Goal: Register for event/course

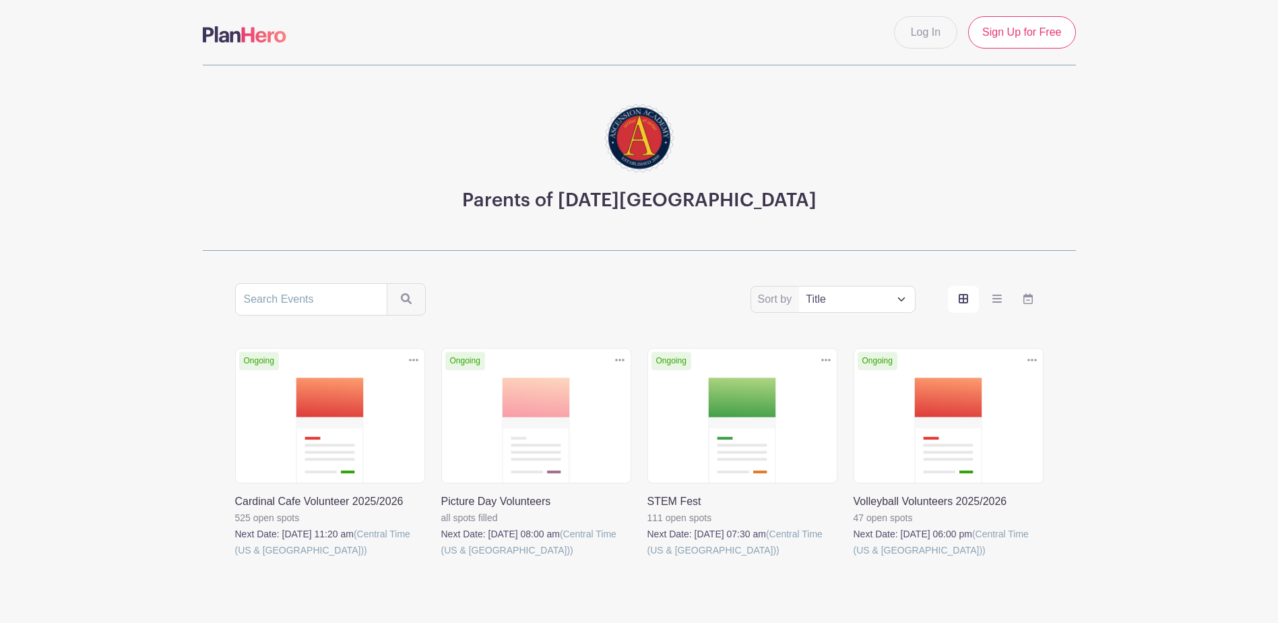
scroll to position [57, 0]
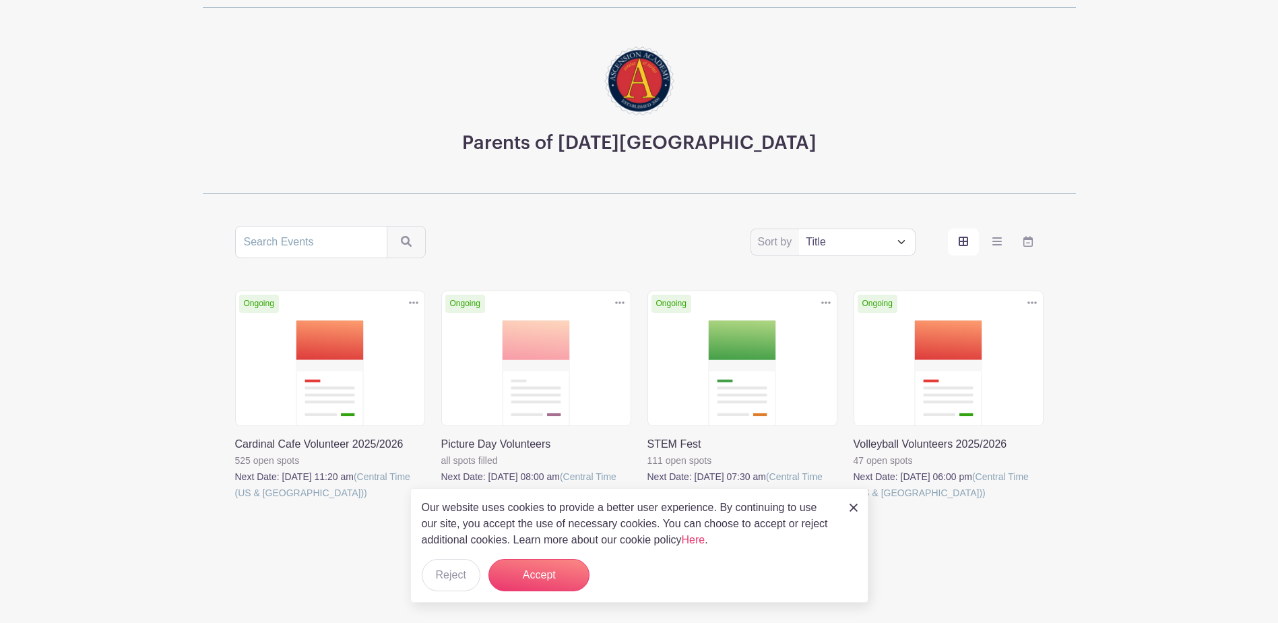
click at [850, 508] on img at bounding box center [854, 507] width 8 height 8
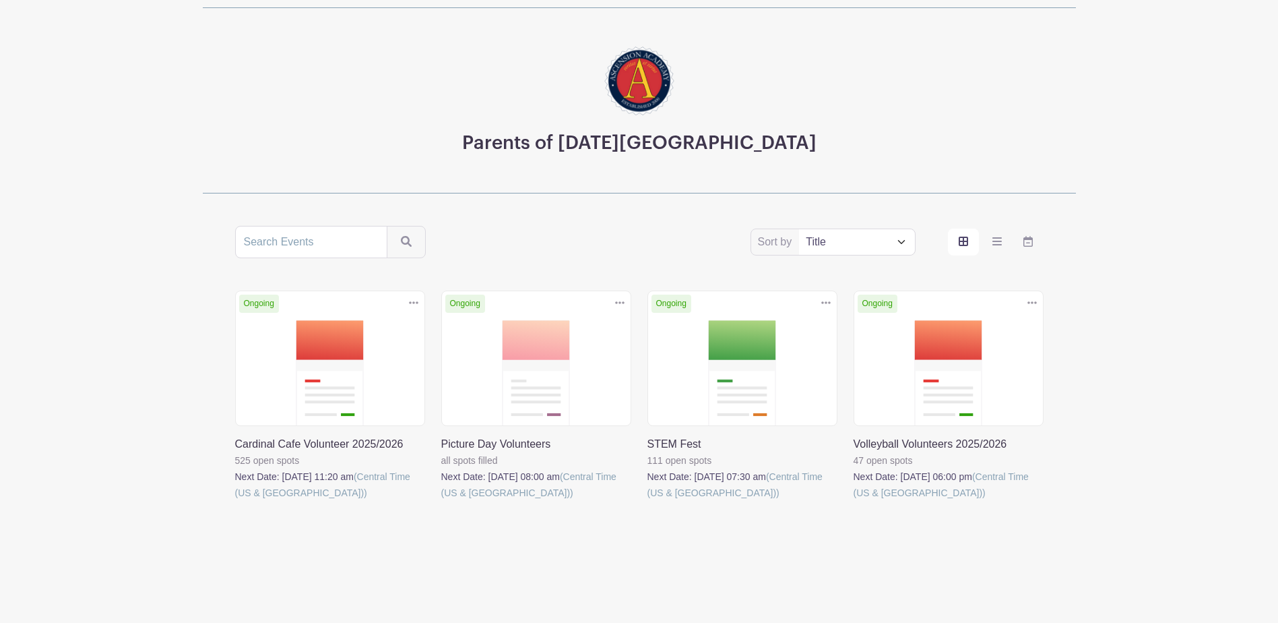
click at [1103, 410] on main "Log In Sign Up for Free Parents of [DATE][GEOGRAPHIC_DATA] Sort by Title Recent…" at bounding box center [639, 283] width 1278 height 680
click at [854, 501] on link at bounding box center [854, 501] width 0 height 0
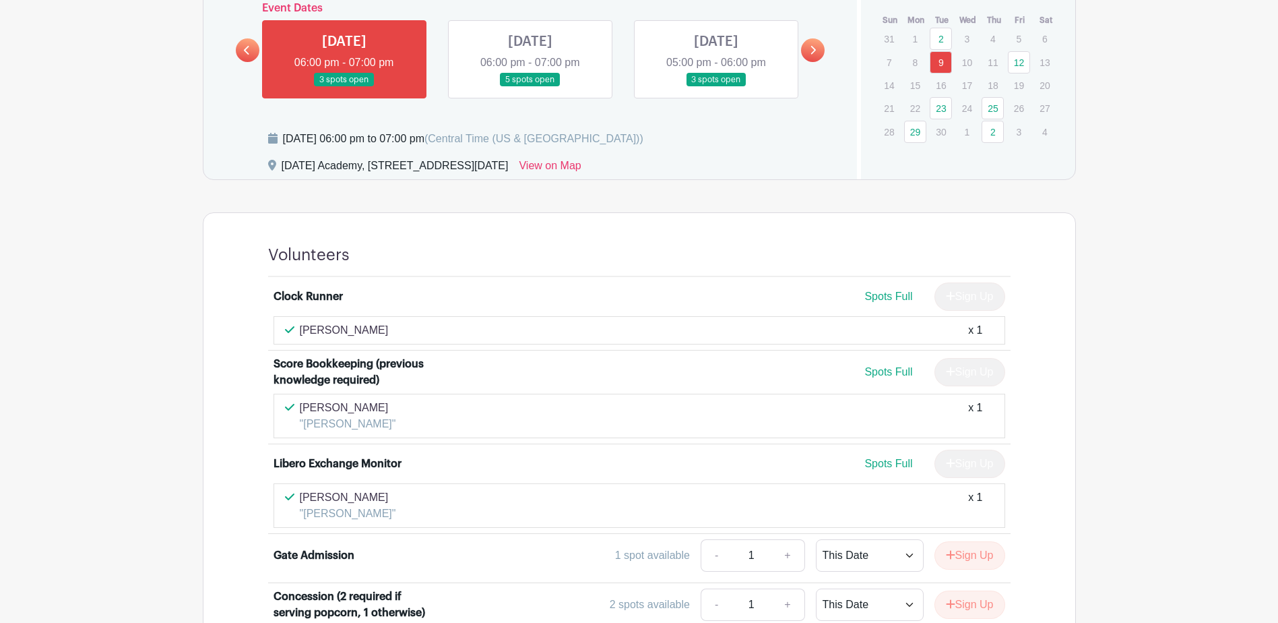
scroll to position [741, 0]
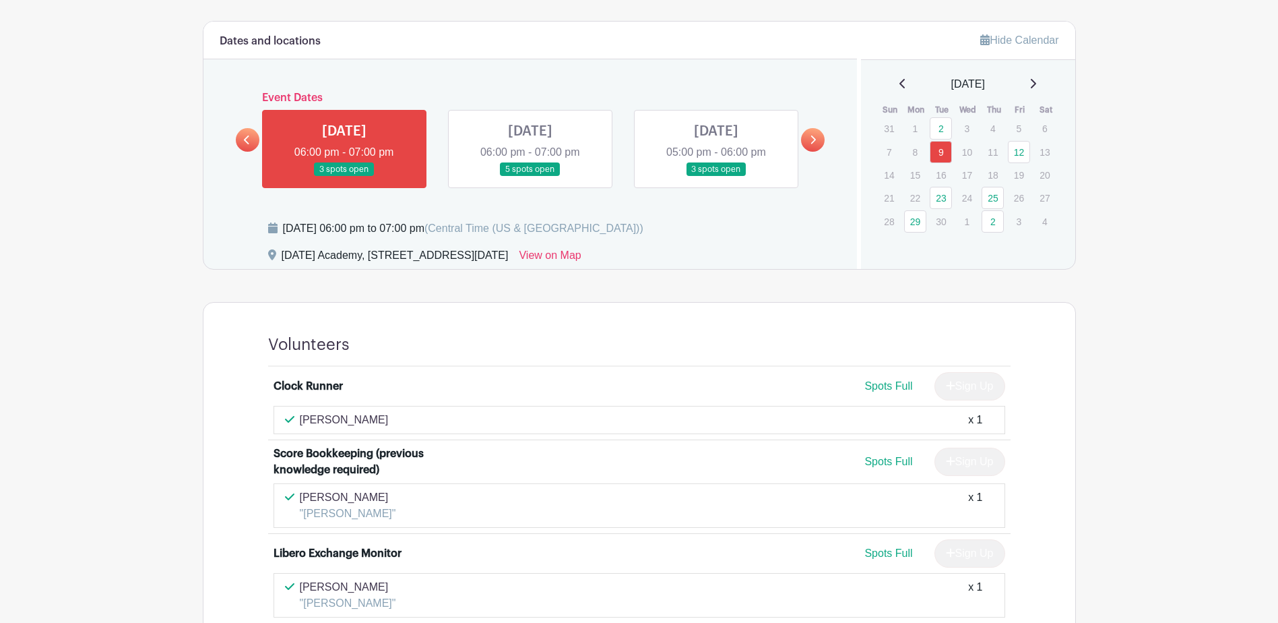
click at [810, 138] on icon at bounding box center [813, 140] width 6 height 10
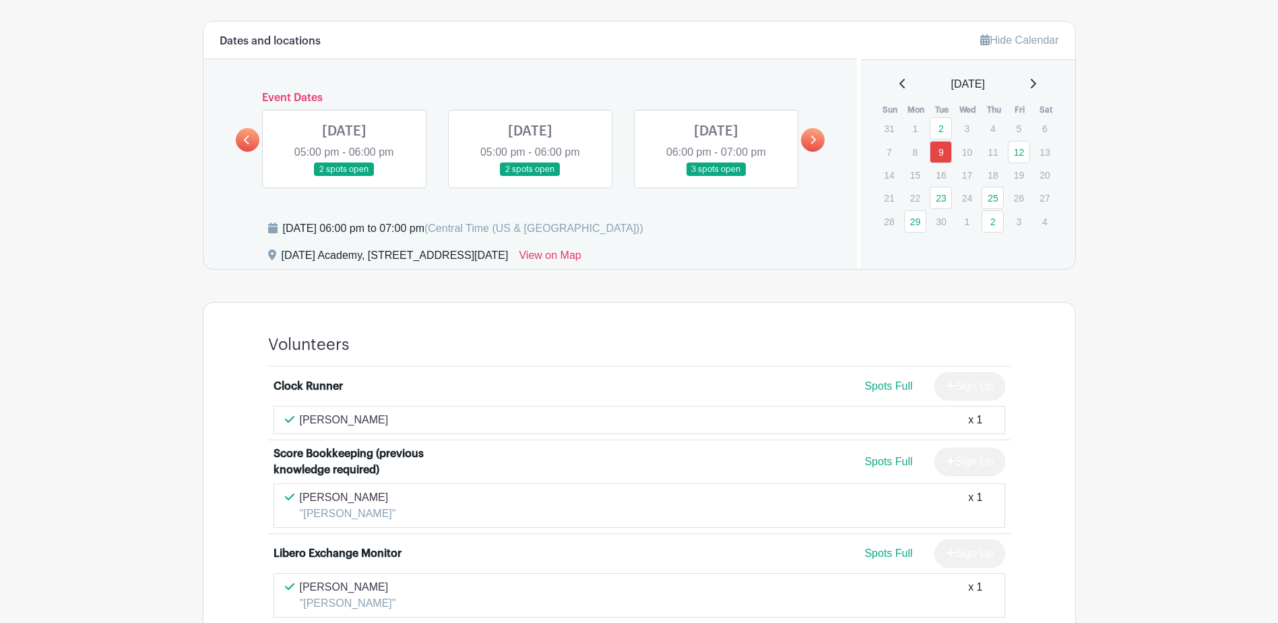
click at [344, 177] on link at bounding box center [344, 177] width 0 height 0
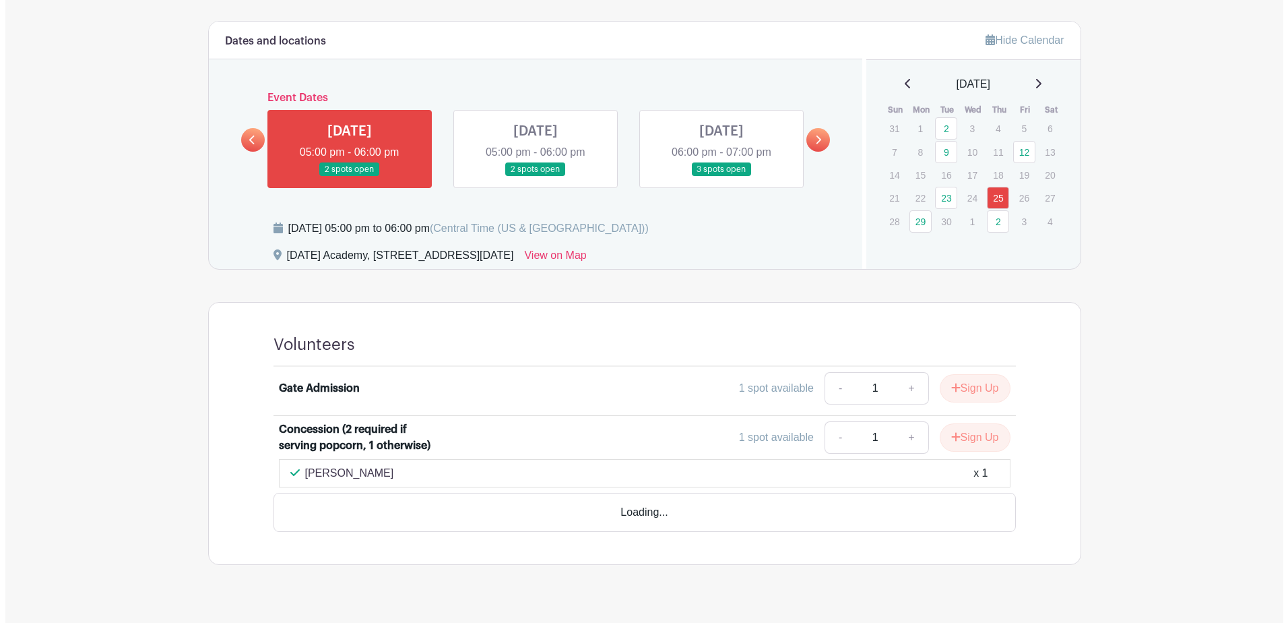
scroll to position [729, 0]
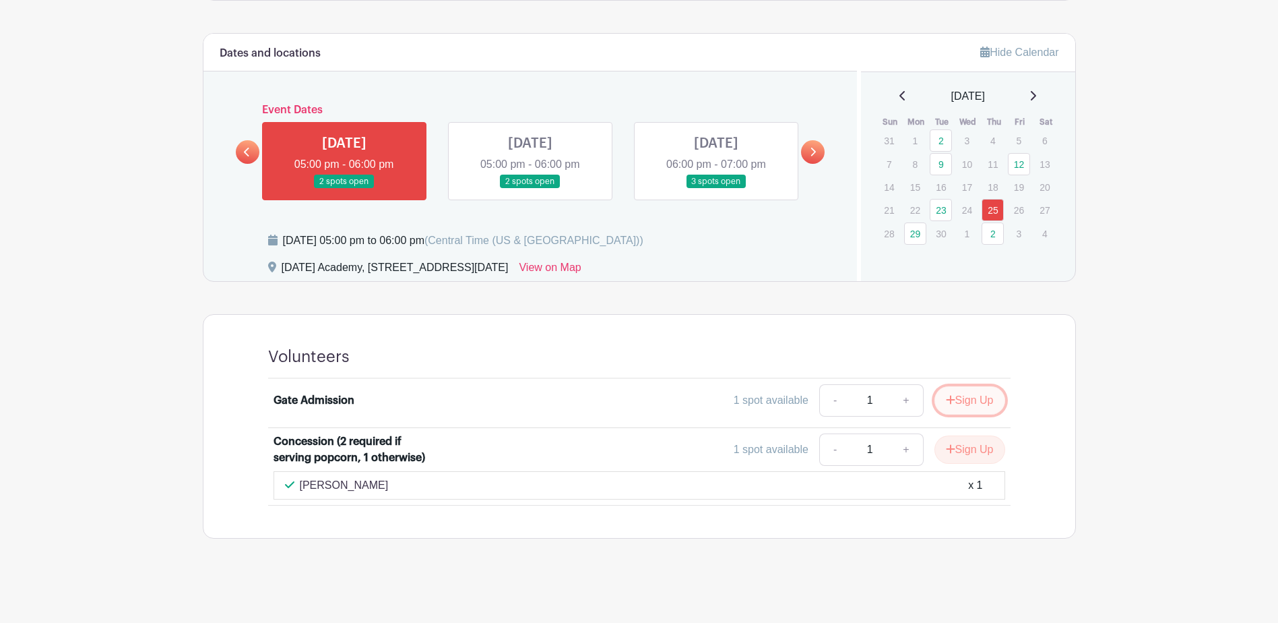
click at [969, 400] on button "Sign Up" at bounding box center [970, 400] width 71 height 28
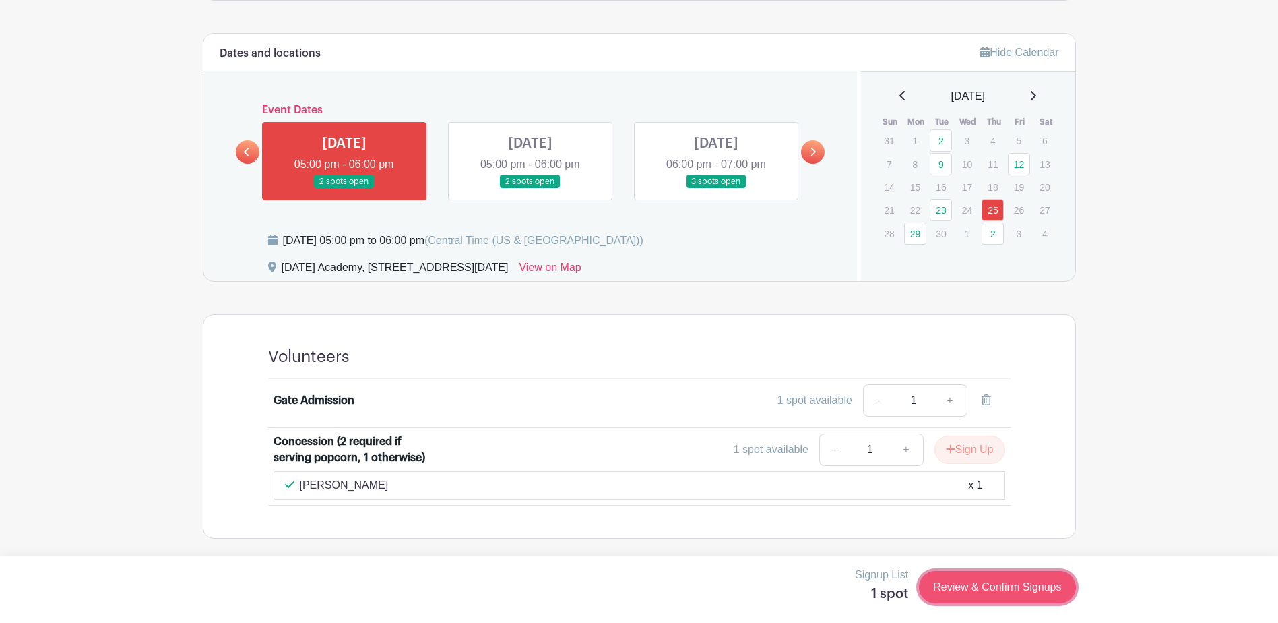
click at [1025, 589] on link "Review & Confirm Signups" at bounding box center [997, 587] width 156 height 32
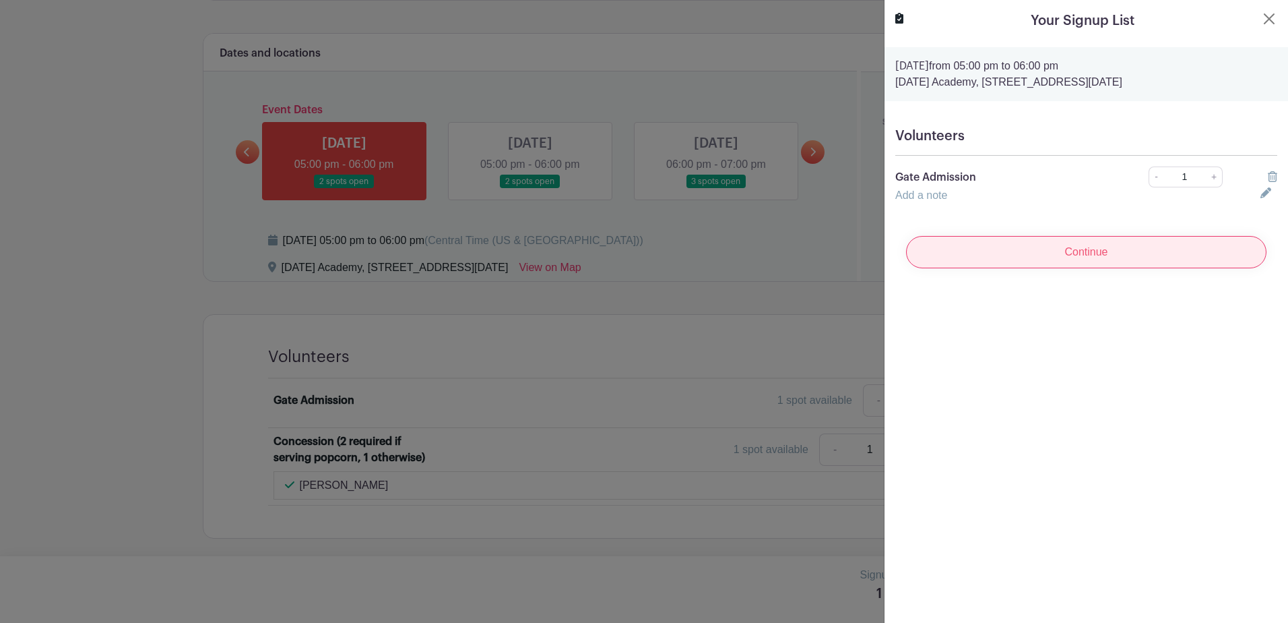
click at [1034, 254] on input "Continue" at bounding box center [1086, 252] width 360 height 32
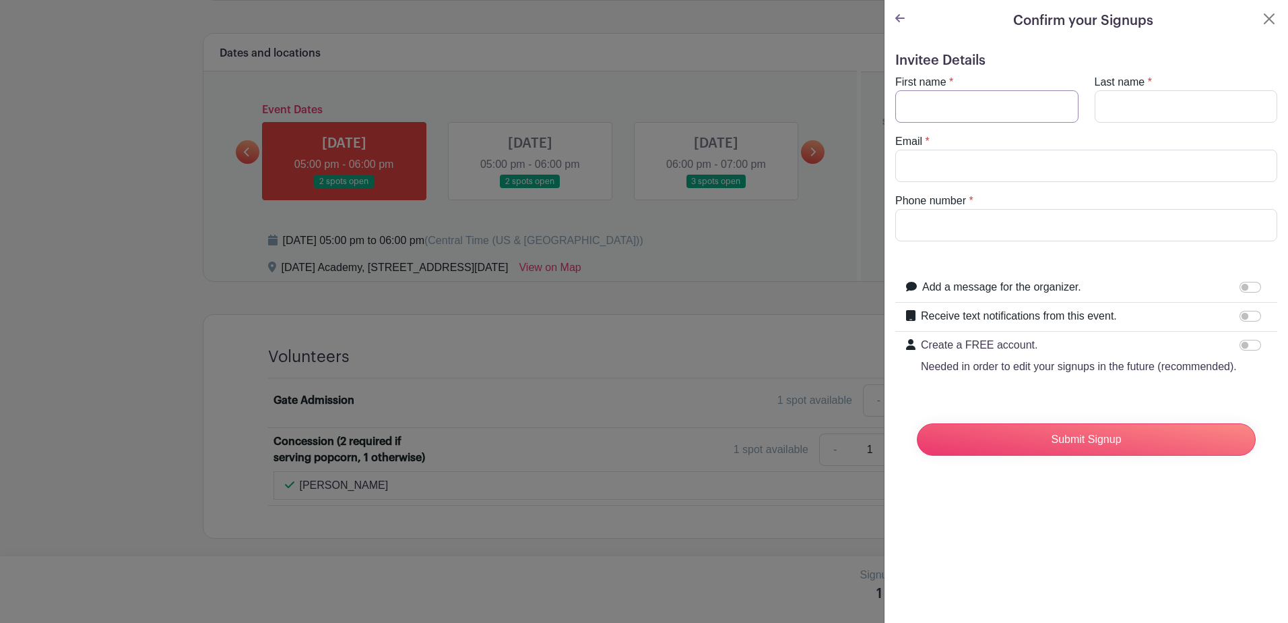
click at [955, 113] on input "First name" at bounding box center [986, 106] width 183 height 32
type input "[PERSON_NAME]"
type input "[EMAIL_ADDRESS][DOMAIN_NAME]"
type input "8063418868"
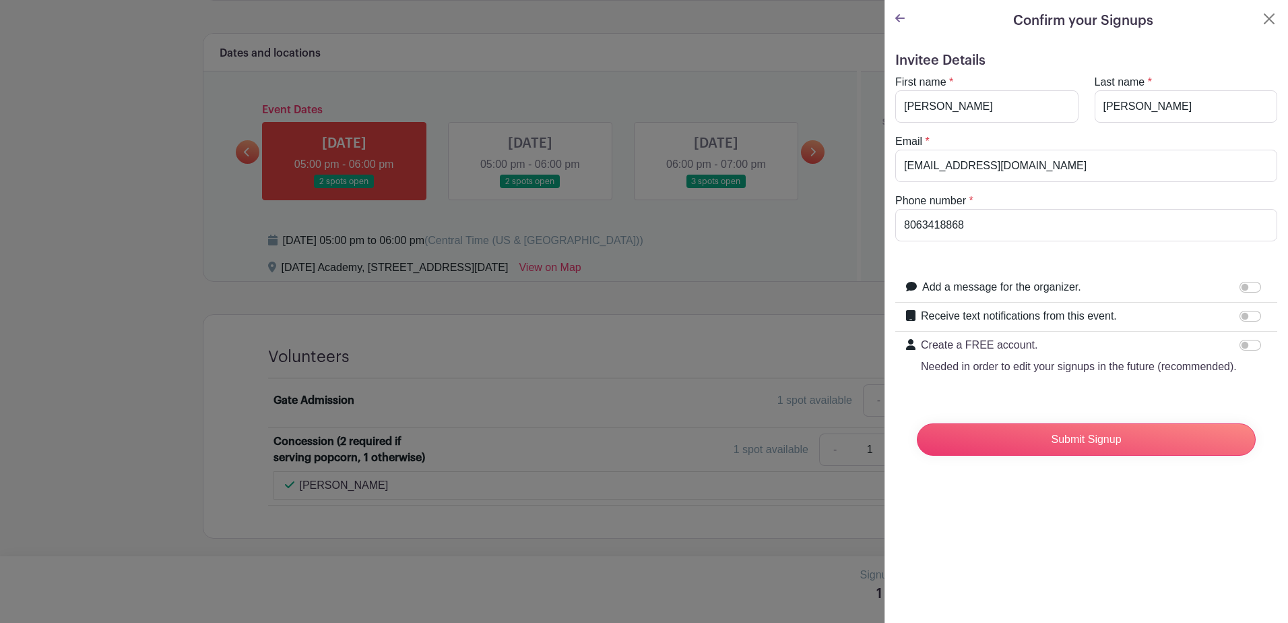
click at [1252, 410] on form "Invitee Details First name * [PERSON_NAME] Last name * [PERSON_NAME] Email * [E…" at bounding box center [1086, 260] width 382 height 414
click at [1244, 315] on input "Receive text notifications from this event." at bounding box center [1251, 316] width 22 height 11
checkbox input "true"
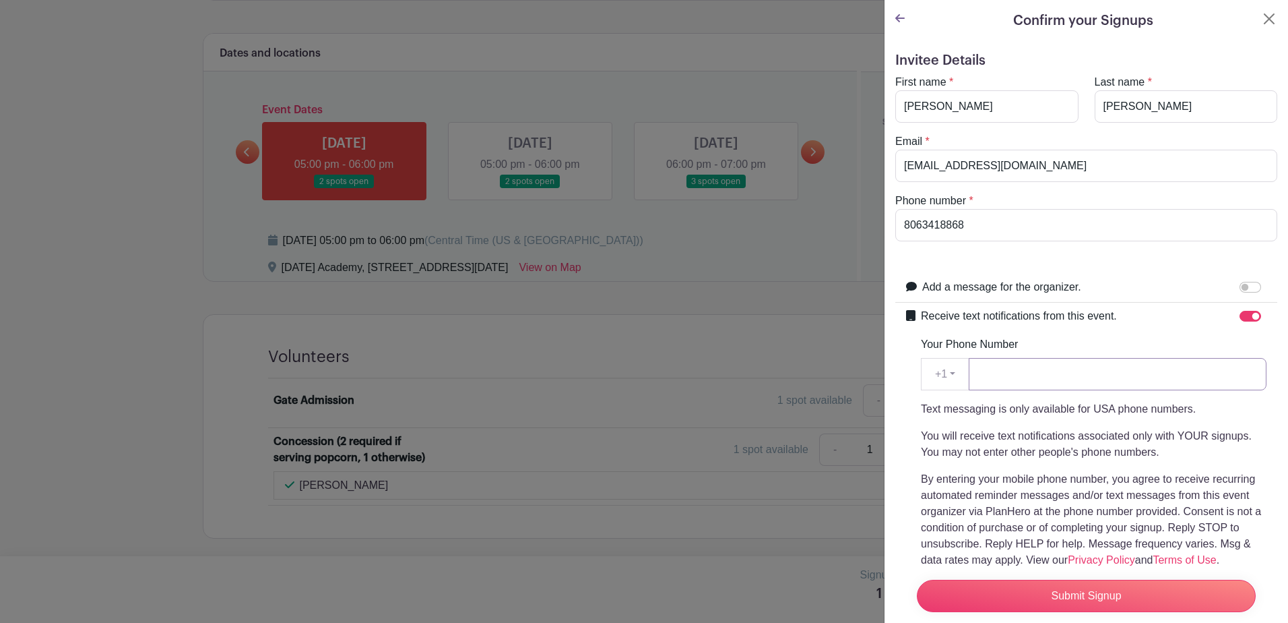
click at [1089, 371] on input "Your Phone Number" at bounding box center [1118, 374] width 298 height 32
type input "8063418868"
click at [910, 351] on div at bounding box center [910, 443] width 9 height 271
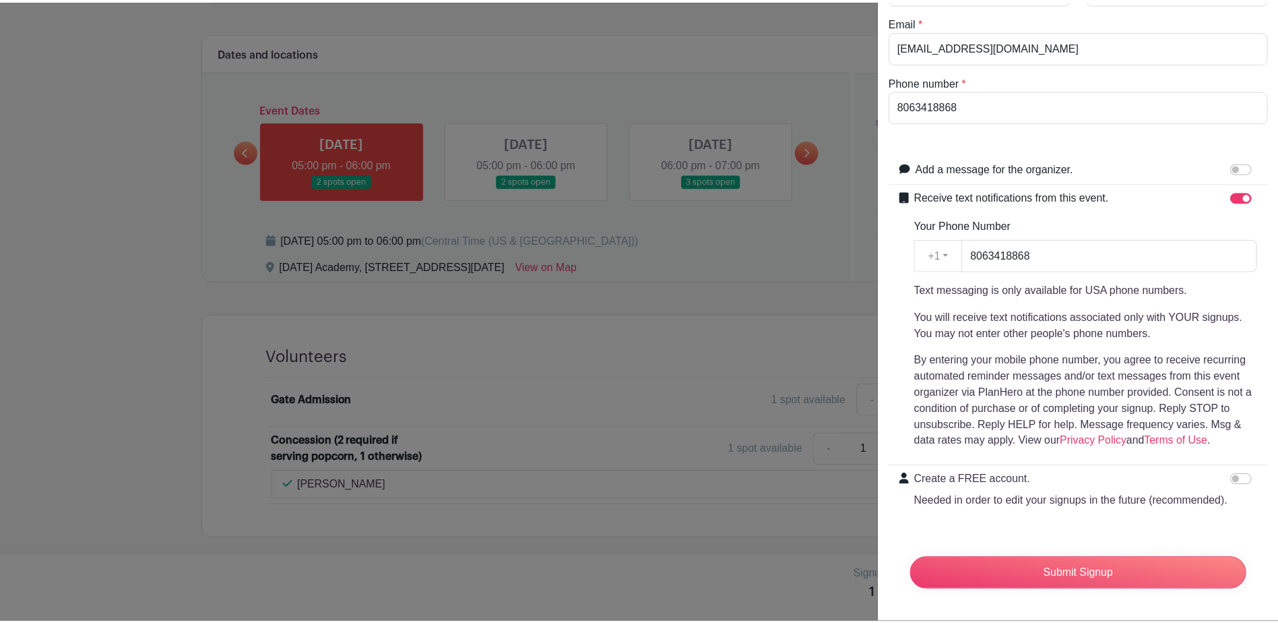
scroll to position [145, 0]
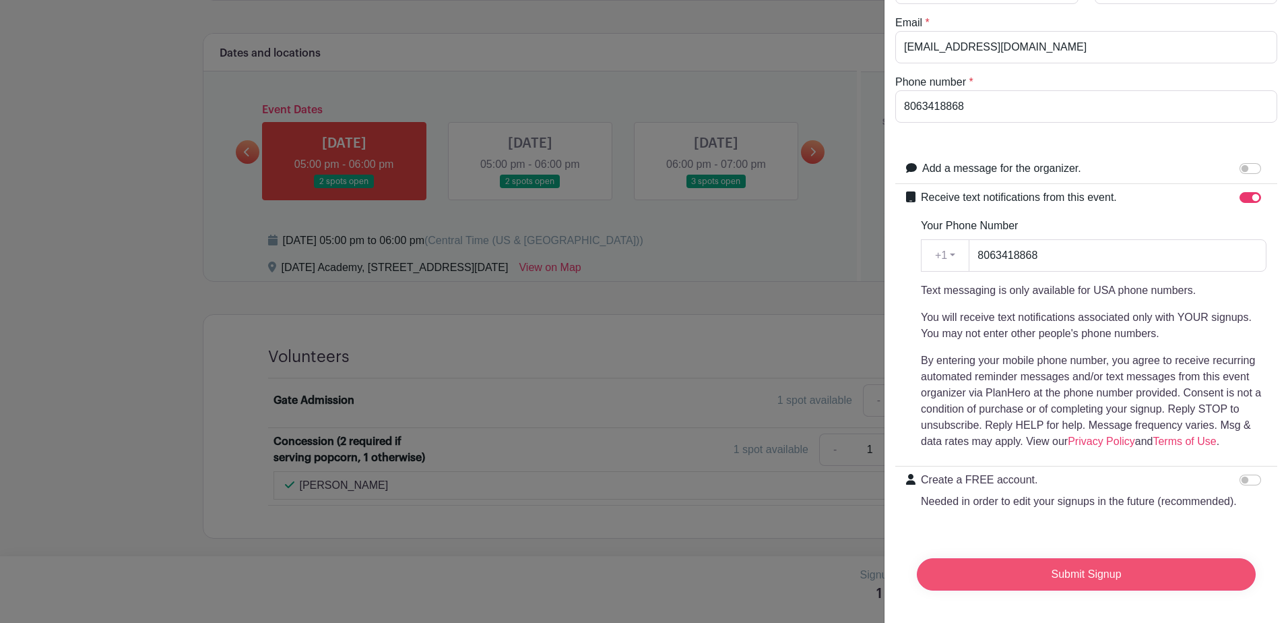
click at [1073, 566] on input "Submit Signup" at bounding box center [1086, 574] width 339 height 32
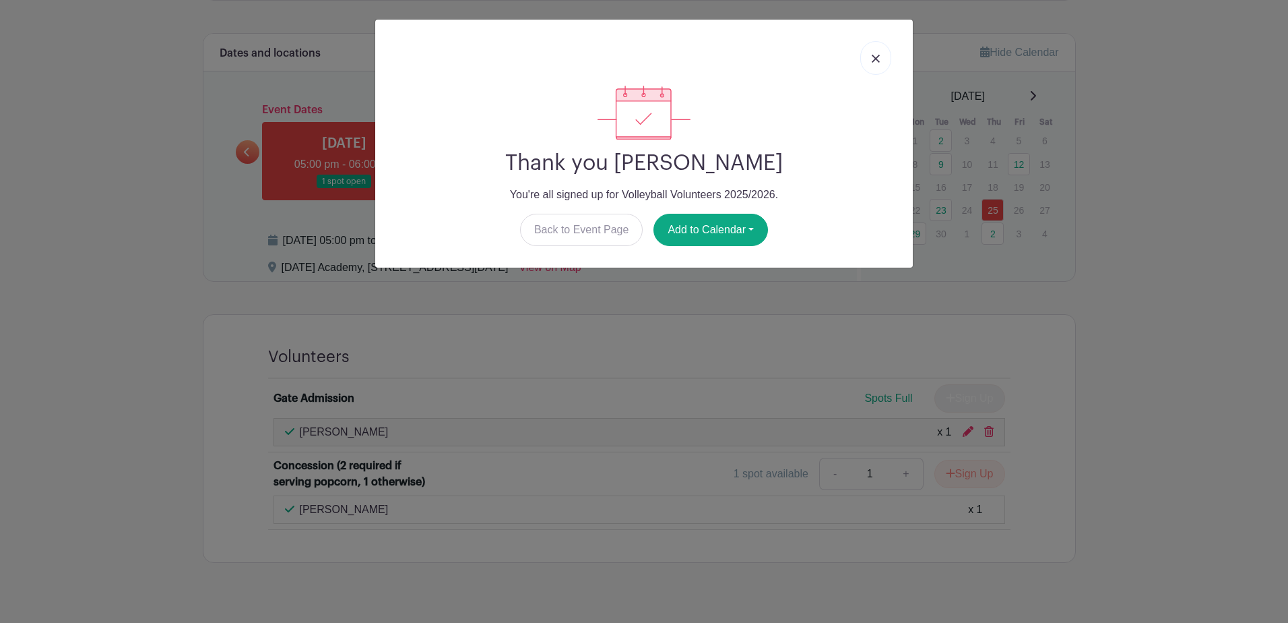
click at [879, 58] on img at bounding box center [876, 59] width 8 height 8
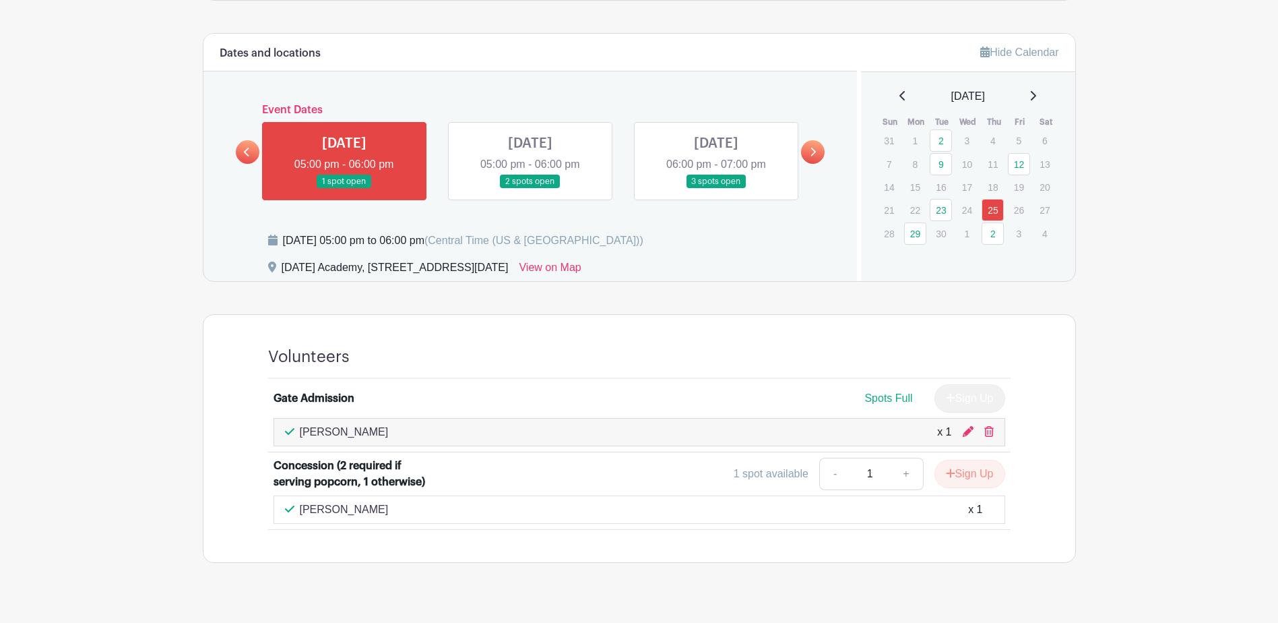
click at [530, 189] on link at bounding box center [530, 189] width 0 height 0
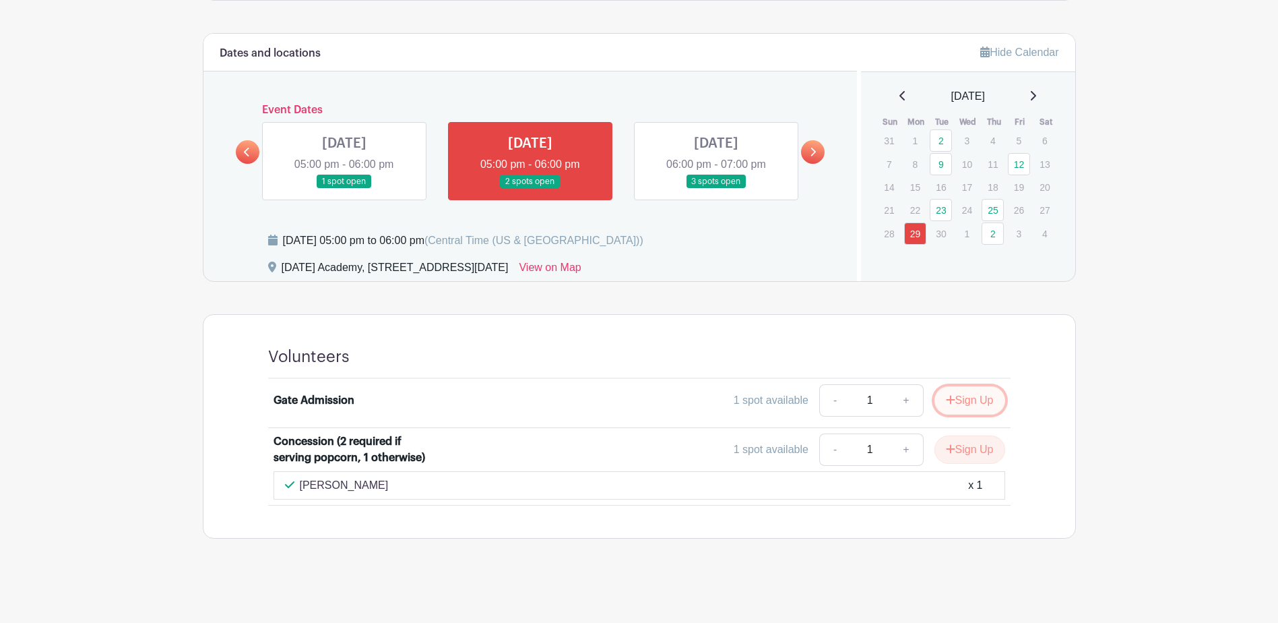
click at [963, 397] on button "Sign Up" at bounding box center [970, 400] width 71 height 28
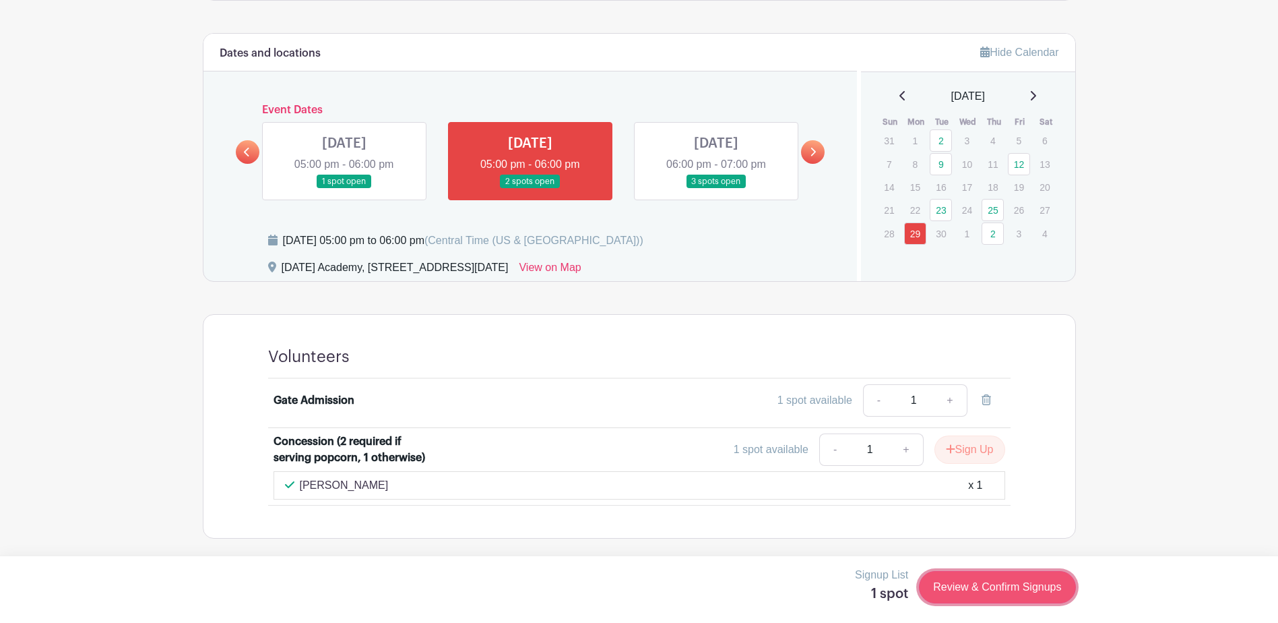
click at [991, 584] on link "Review & Confirm Signups" at bounding box center [997, 587] width 156 height 32
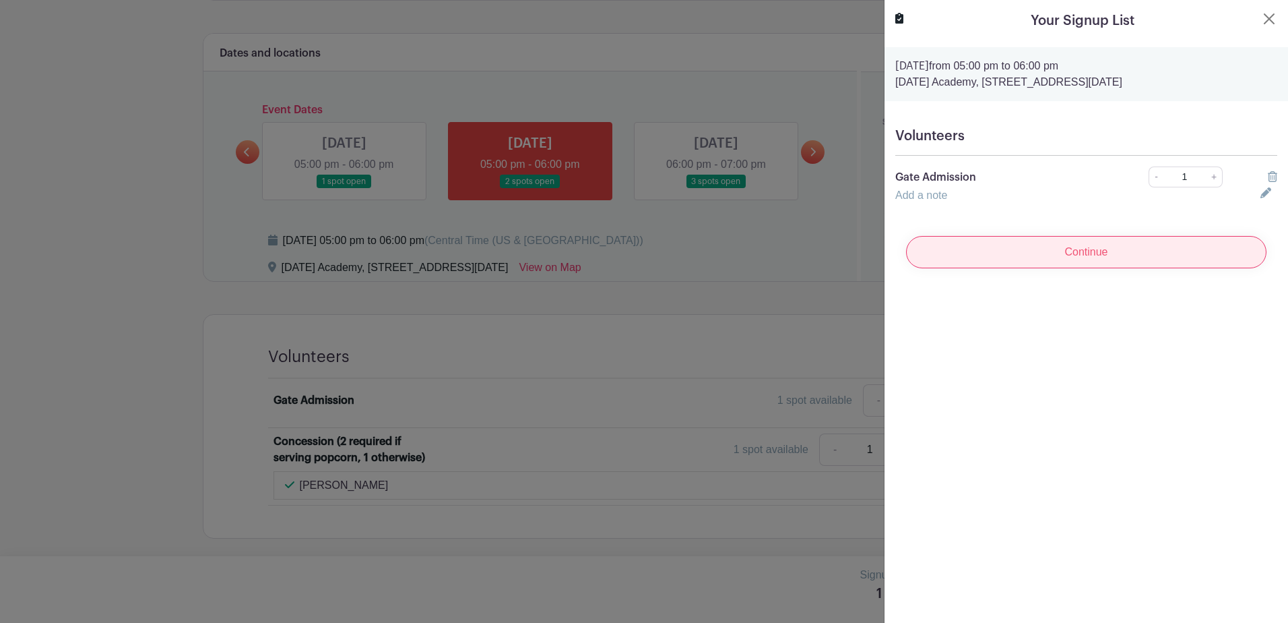
click at [1099, 249] on input "Continue" at bounding box center [1086, 252] width 360 height 32
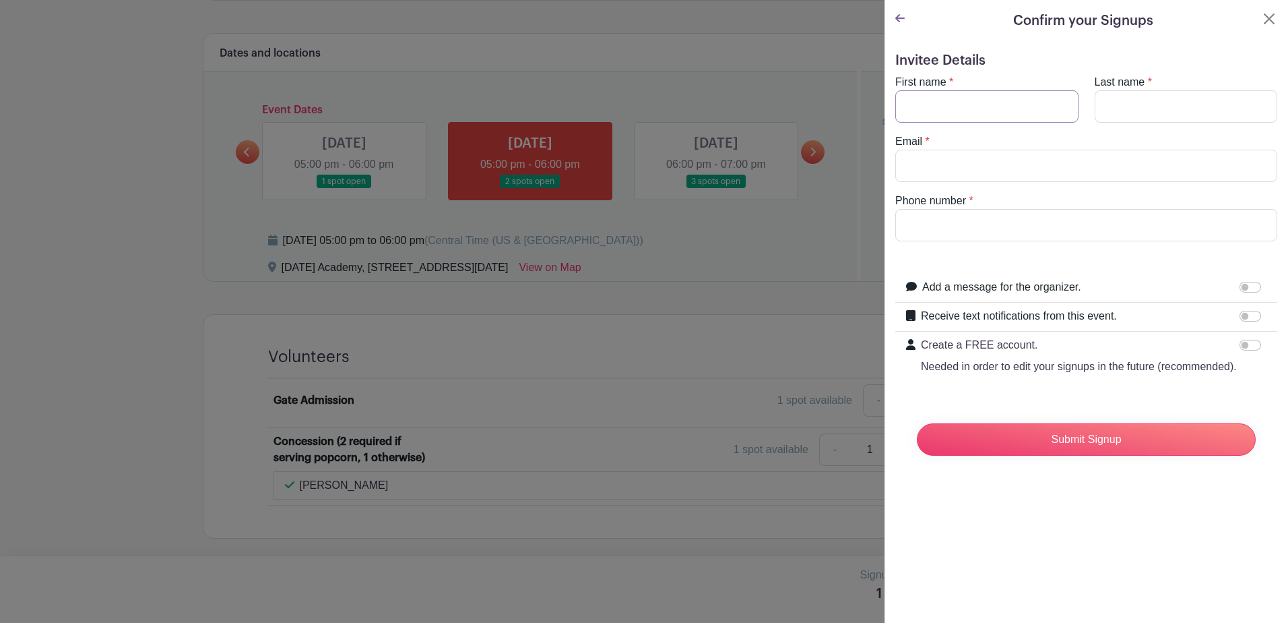
click at [957, 102] on input "First name" at bounding box center [986, 106] width 183 height 32
type input "[PERSON_NAME]"
type input "[EMAIL_ADDRESS][DOMAIN_NAME]"
type input "8063418868"
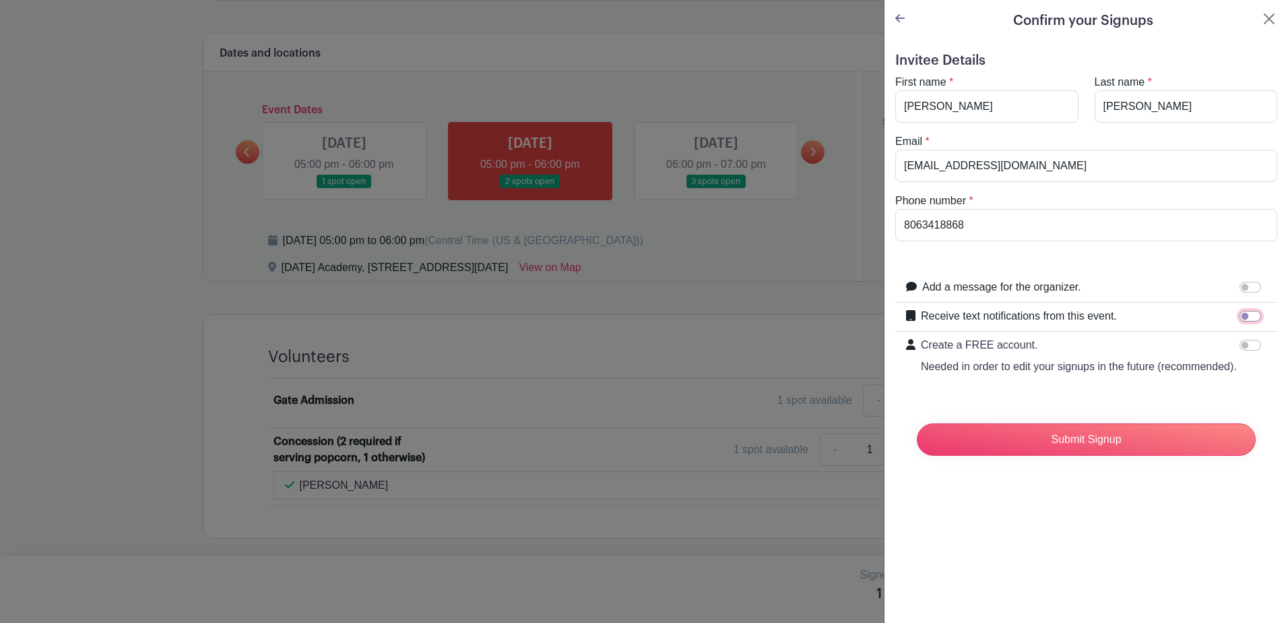
click at [1240, 320] on input "Receive text notifications from this event." at bounding box center [1251, 316] width 22 height 11
checkbox input "true"
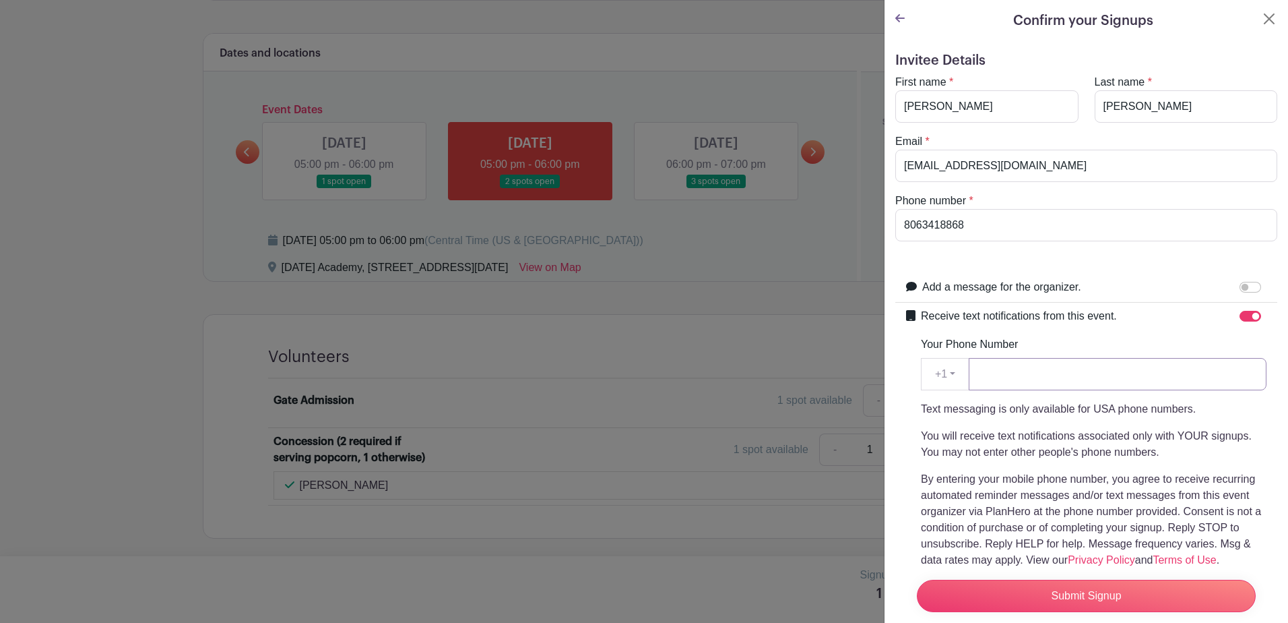
click at [1011, 379] on input "Your Phone Number" at bounding box center [1118, 374] width 298 height 32
type input "8063418868"
click at [1098, 583] on input "Submit Signup" at bounding box center [1086, 595] width 339 height 32
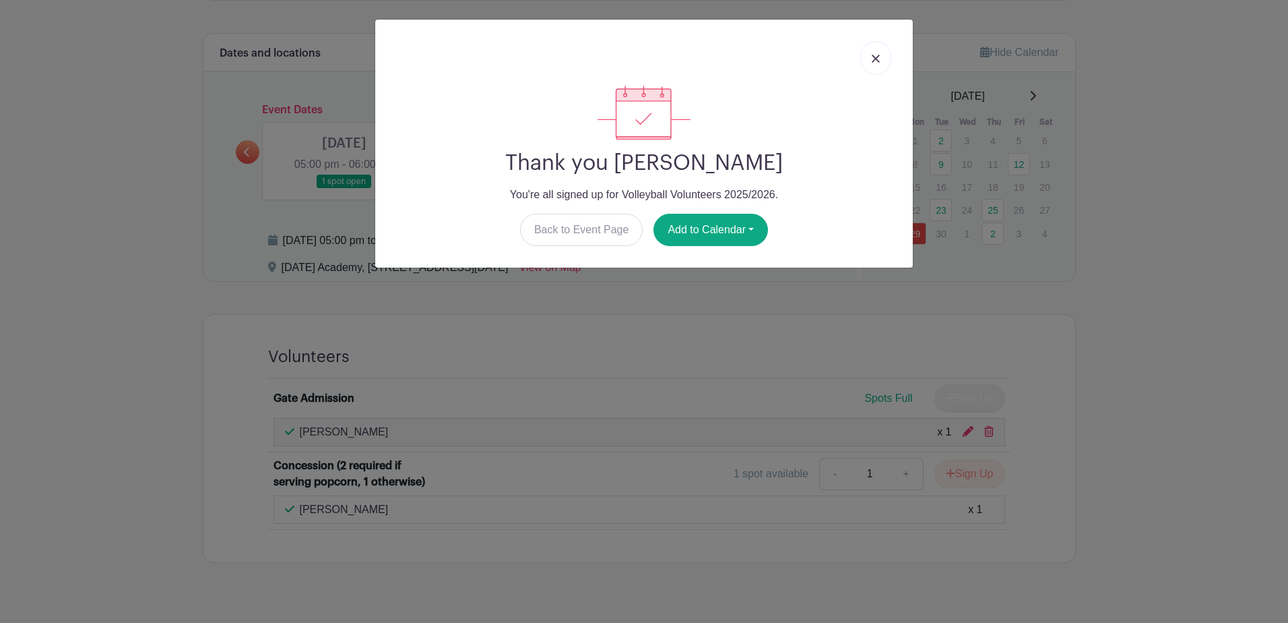
click at [879, 61] on img at bounding box center [876, 59] width 8 height 8
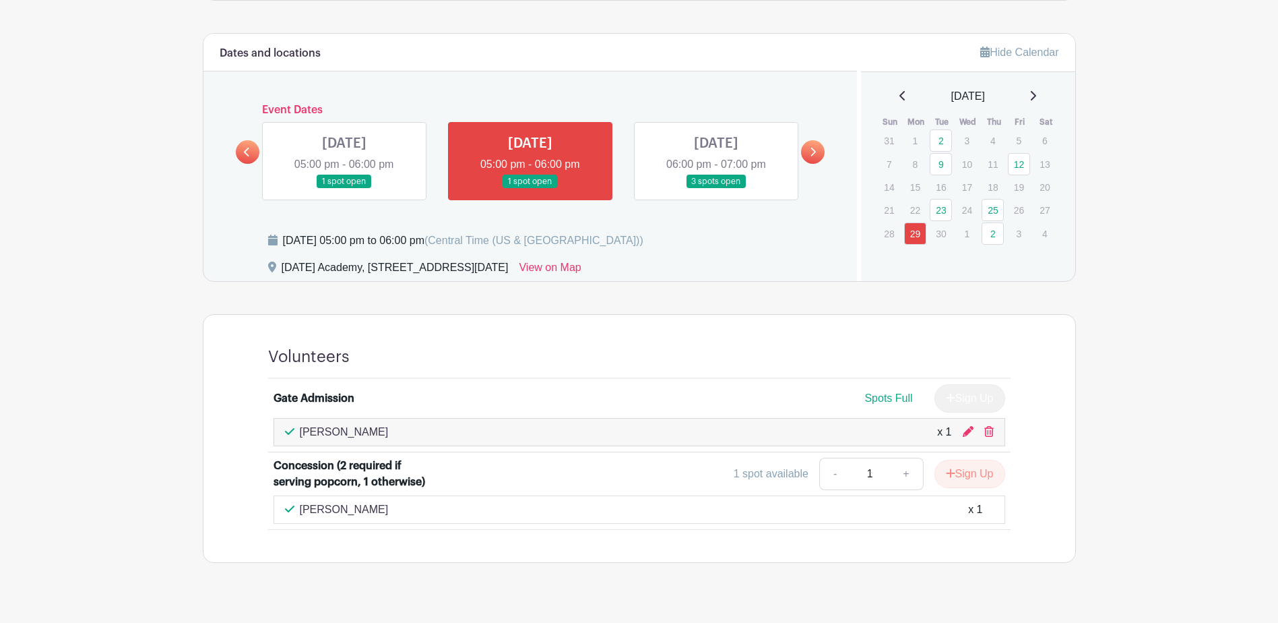
click at [716, 189] on link at bounding box center [716, 189] width 0 height 0
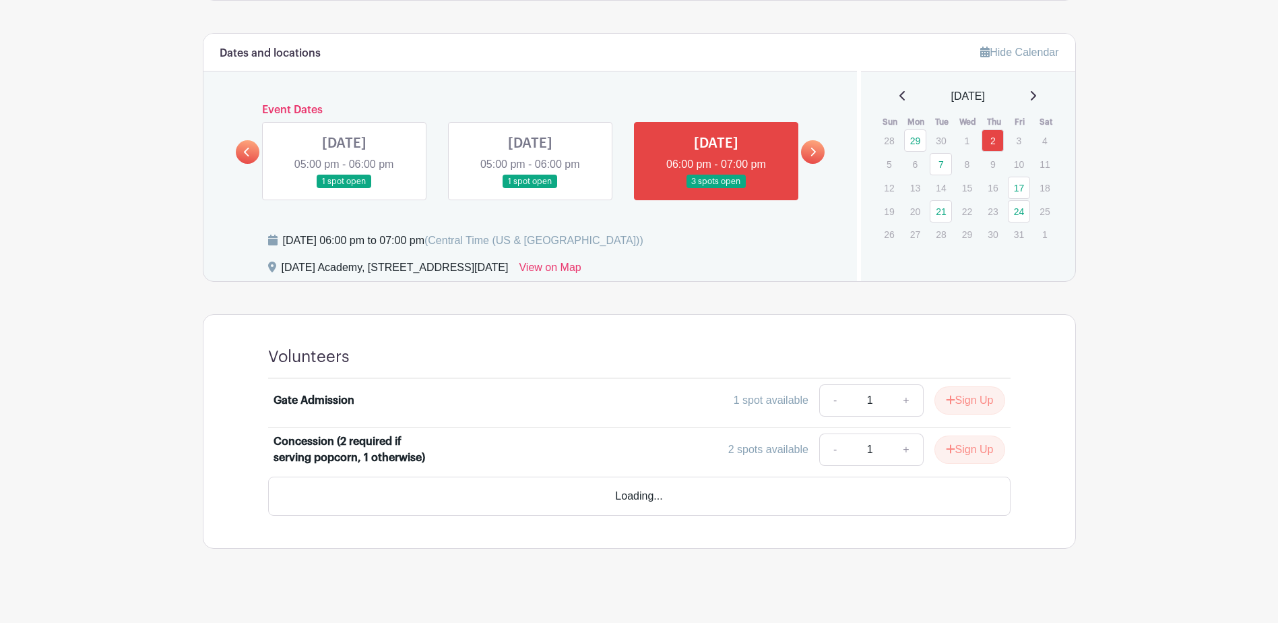
scroll to position [701, 0]
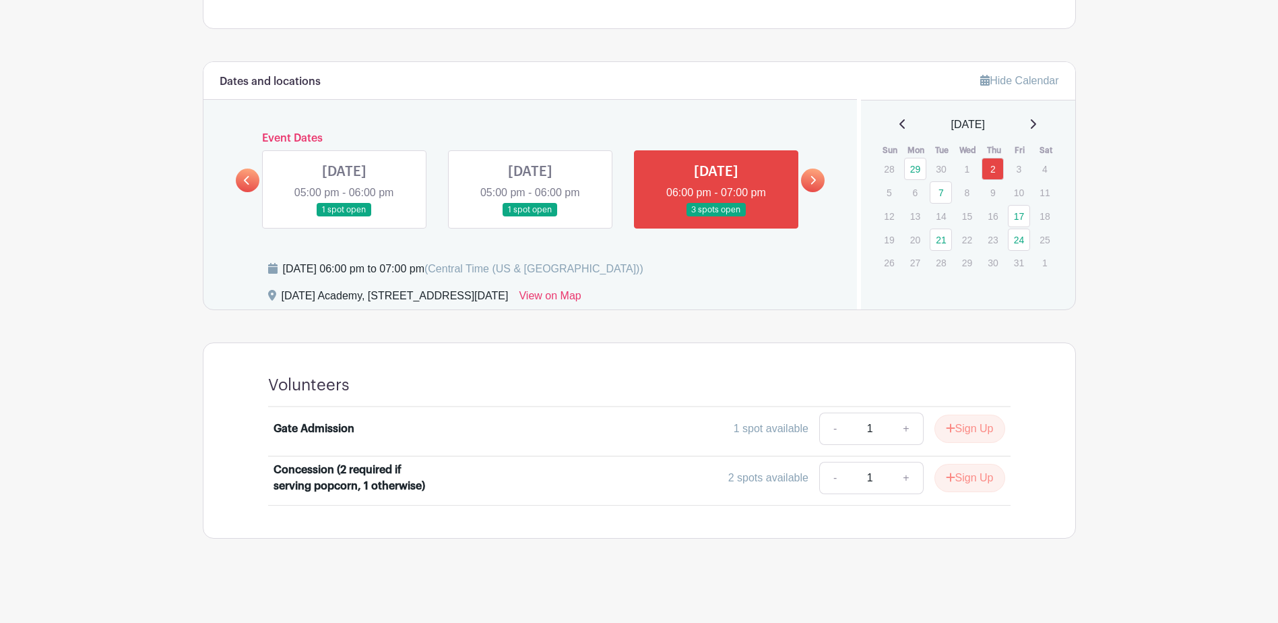
click at [811, 183] on icon at bounding box center [813, 180] width 6 height 10
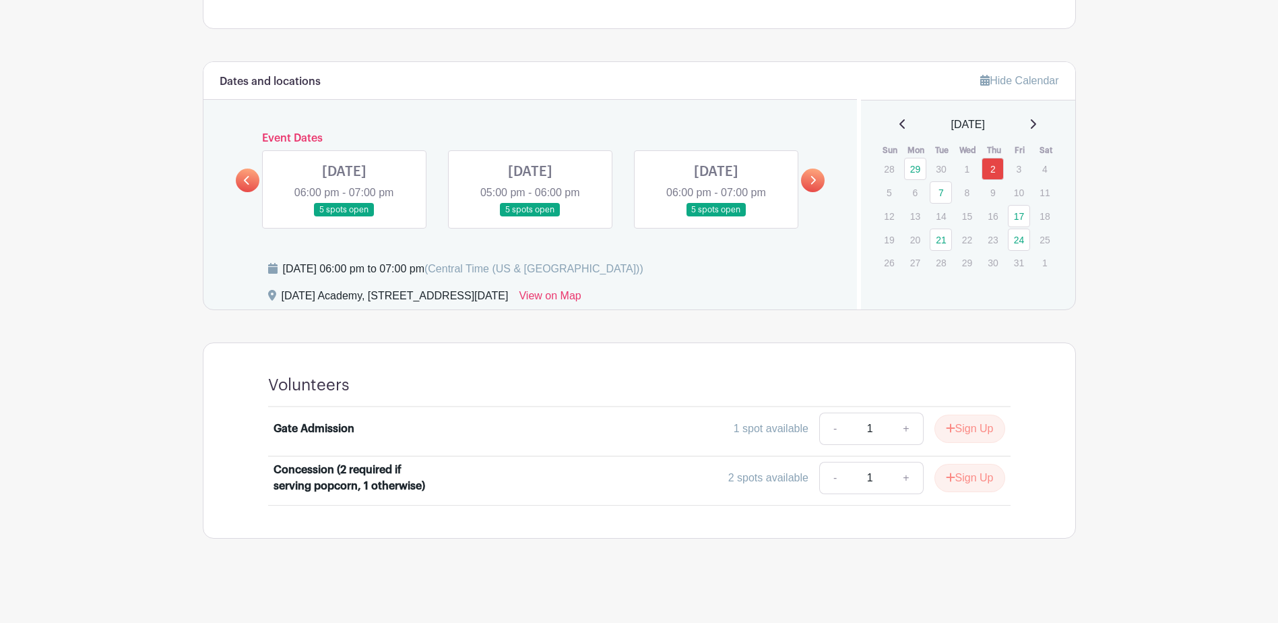
click at [344, 217] on link at bounding box center [344, 217] width 0 height 0
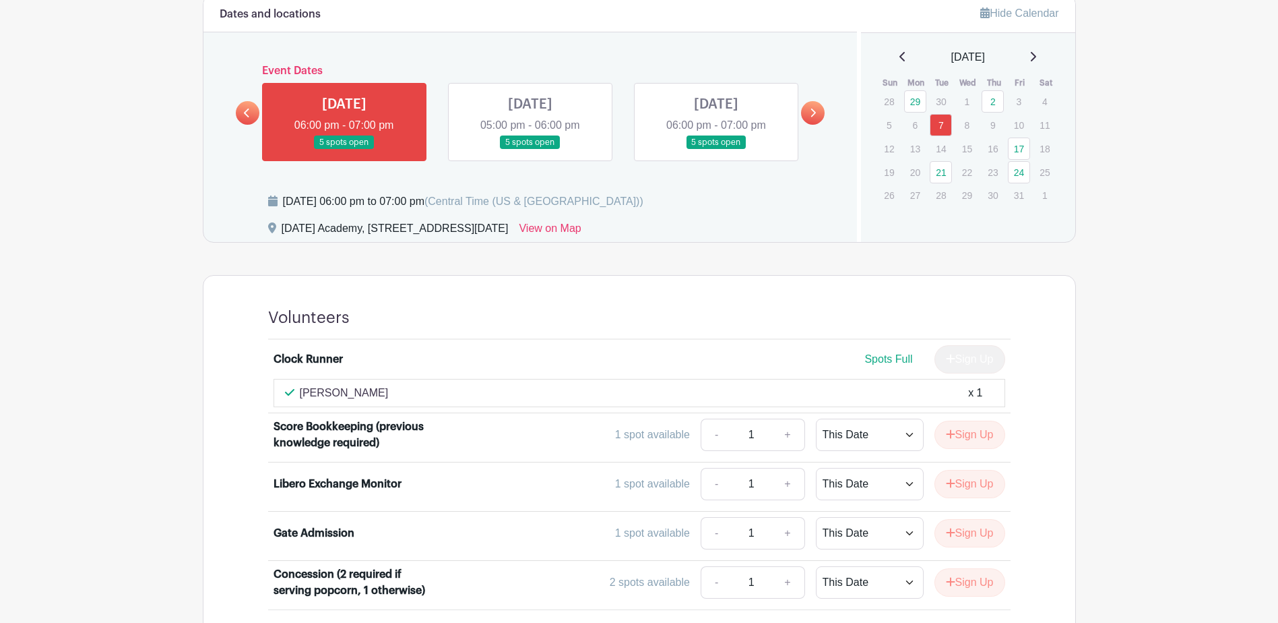
scroll to position [835, 0]
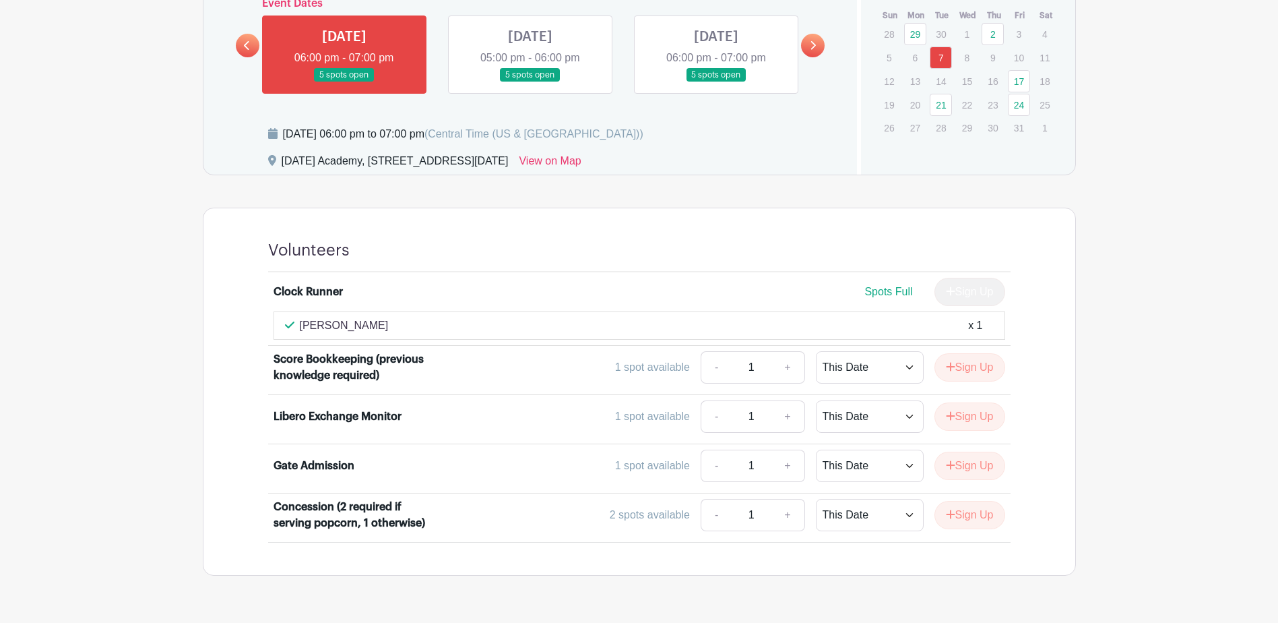
click at [530, 82] on link at bounding box center [530, 82] width 0 height 0
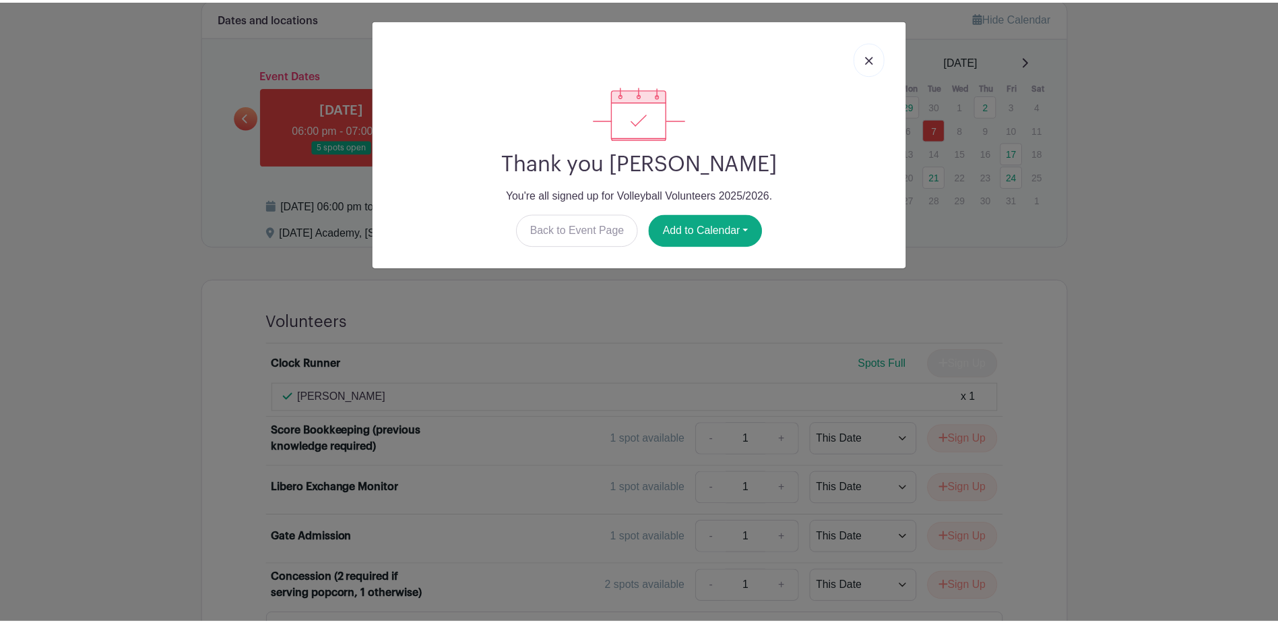
scroll to position [835, 0]
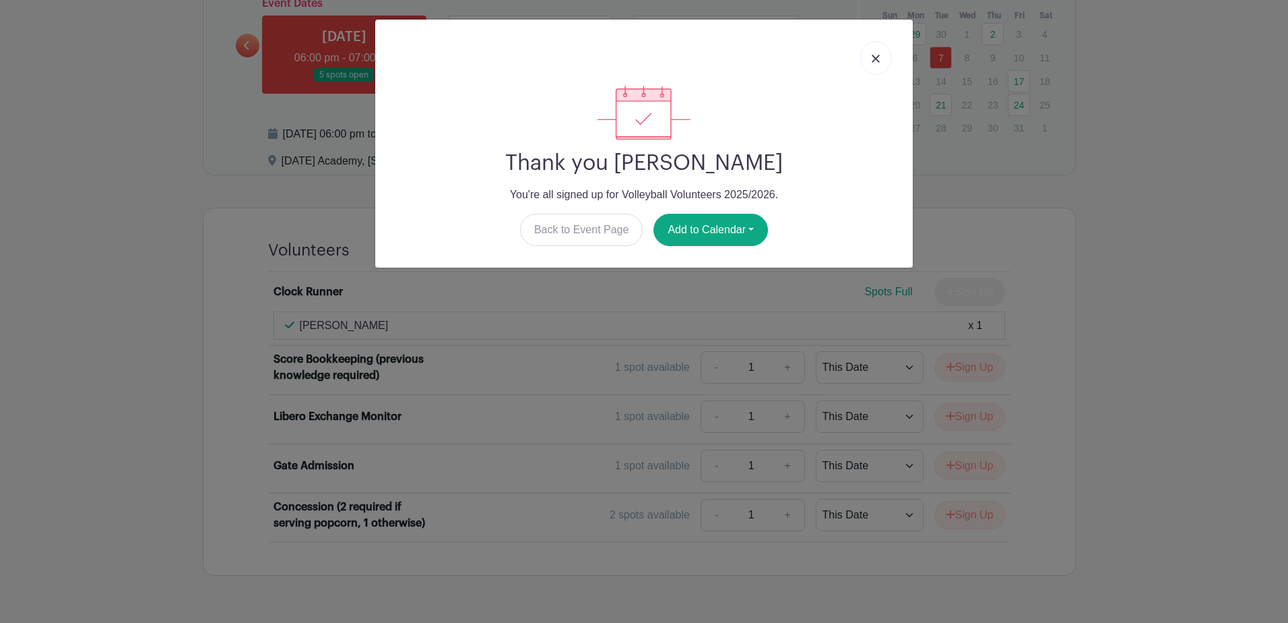
click at [878, 55] on img at bounding box center [876, 59] width 8 height 8
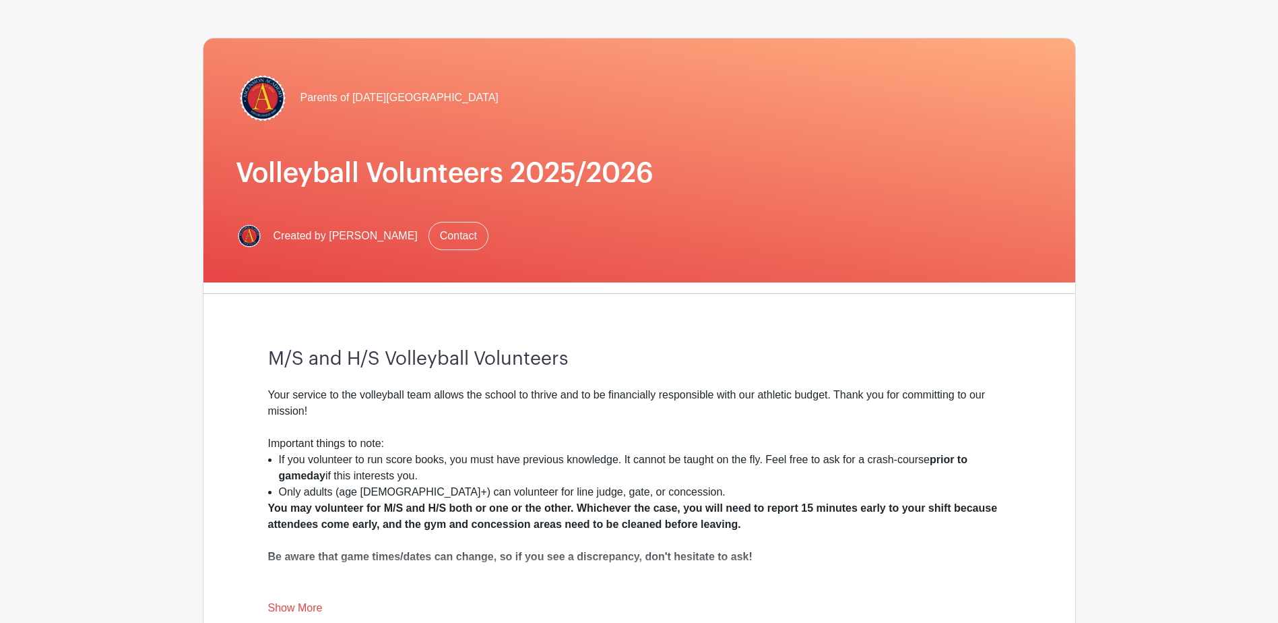
scroll to position [0, 0]
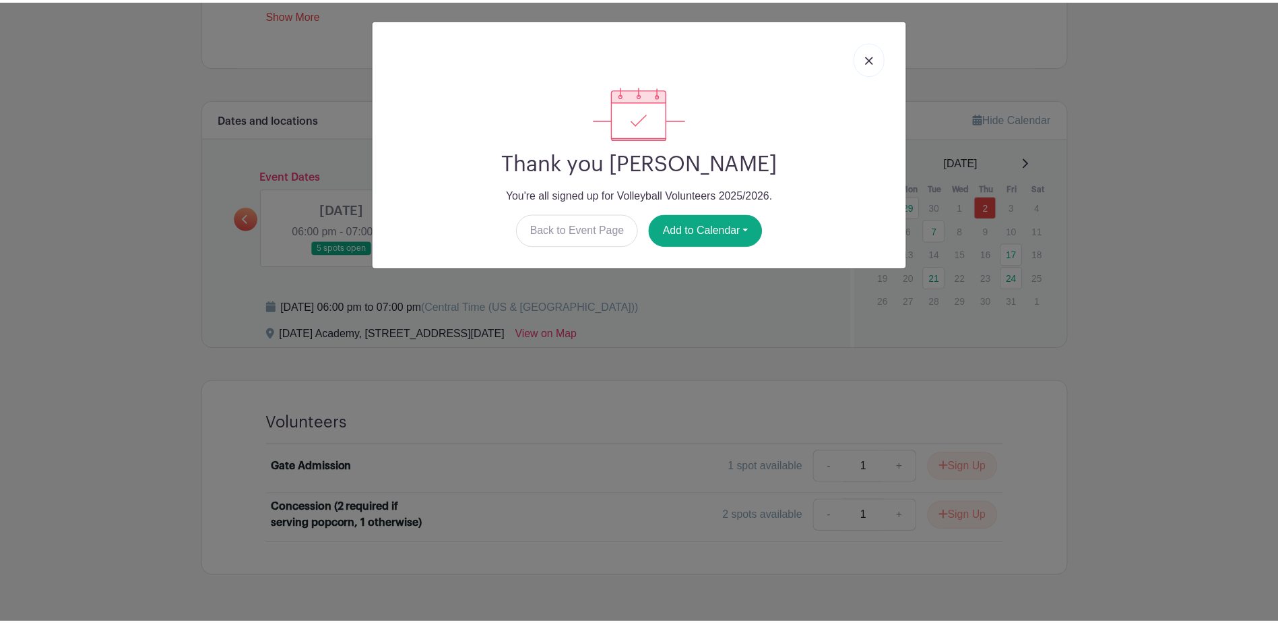
scroll to position [701, 0]
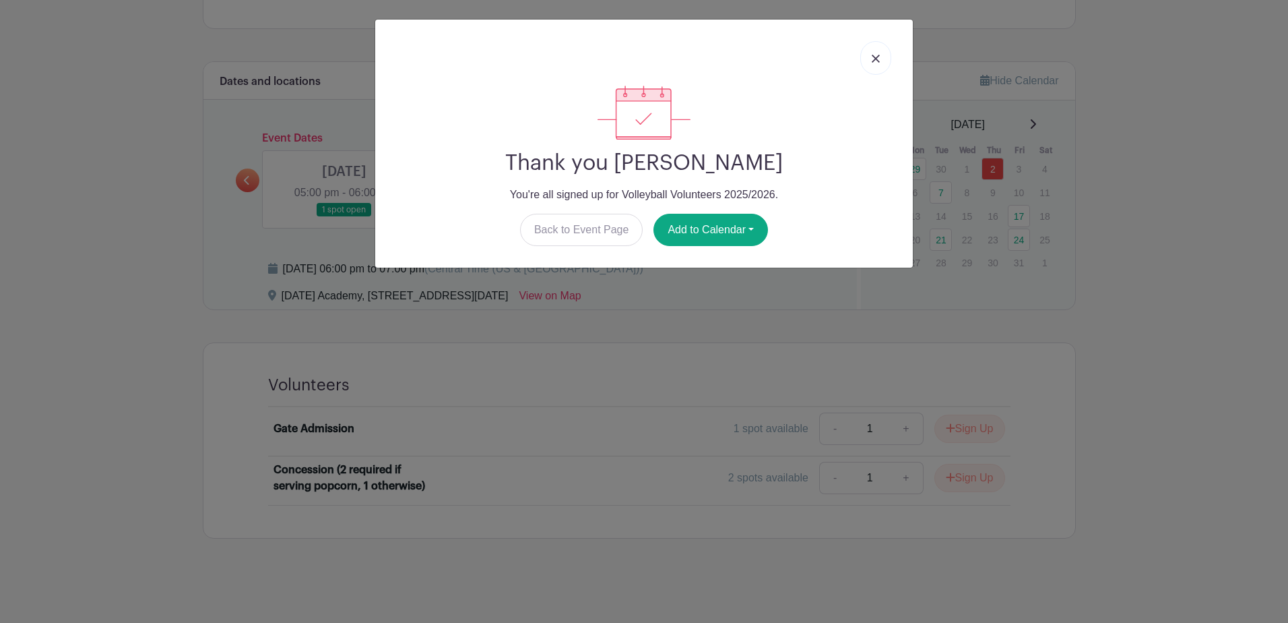
click at [877, 59] on img at bounding box center [876, 59] width 8 height 8
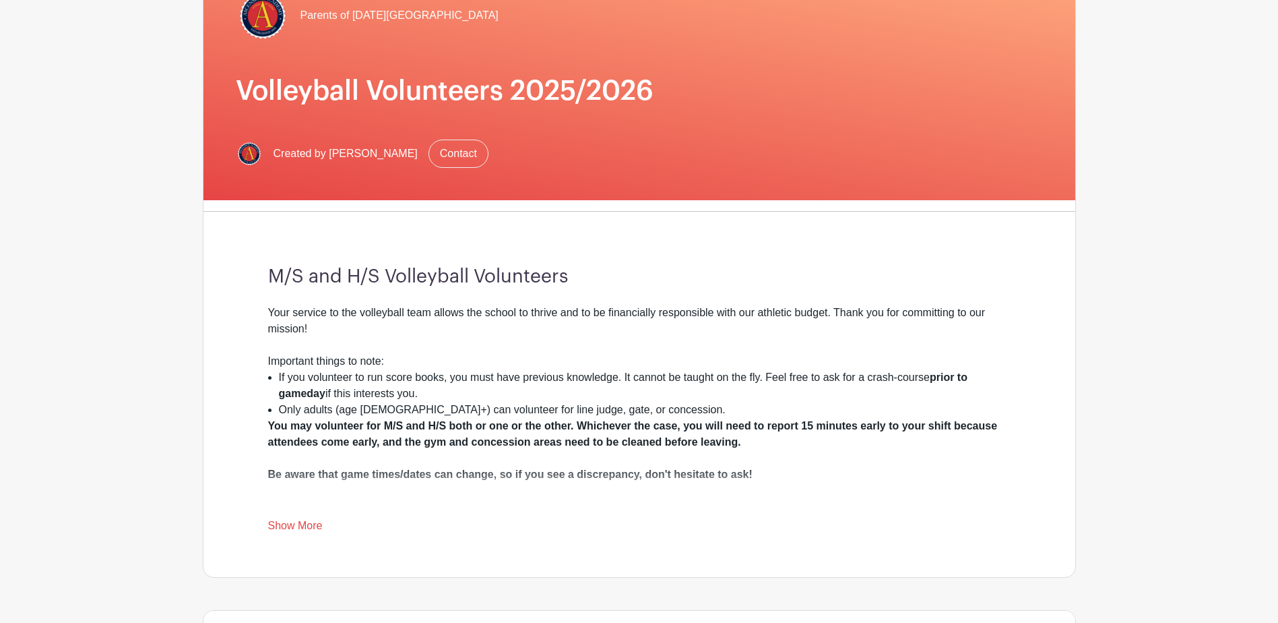
scroll to position [0, 0]
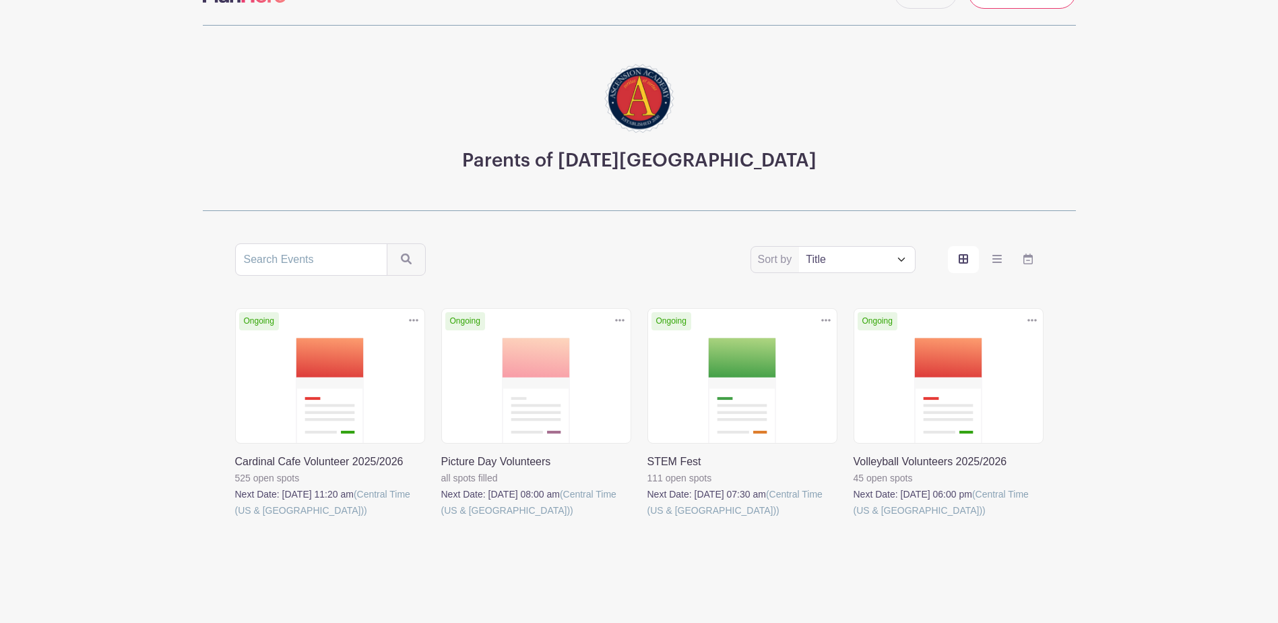
scroll to position [57, 0]
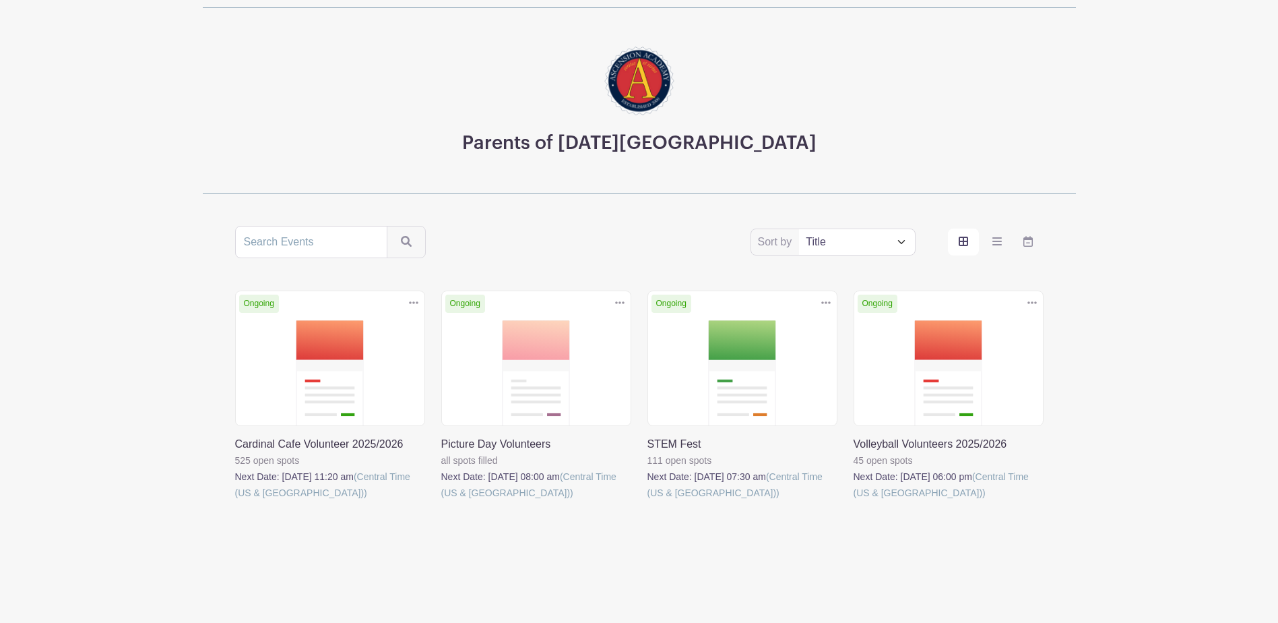
click at [647, 501] on link at bounding box center [647, 501] width 0 height 0
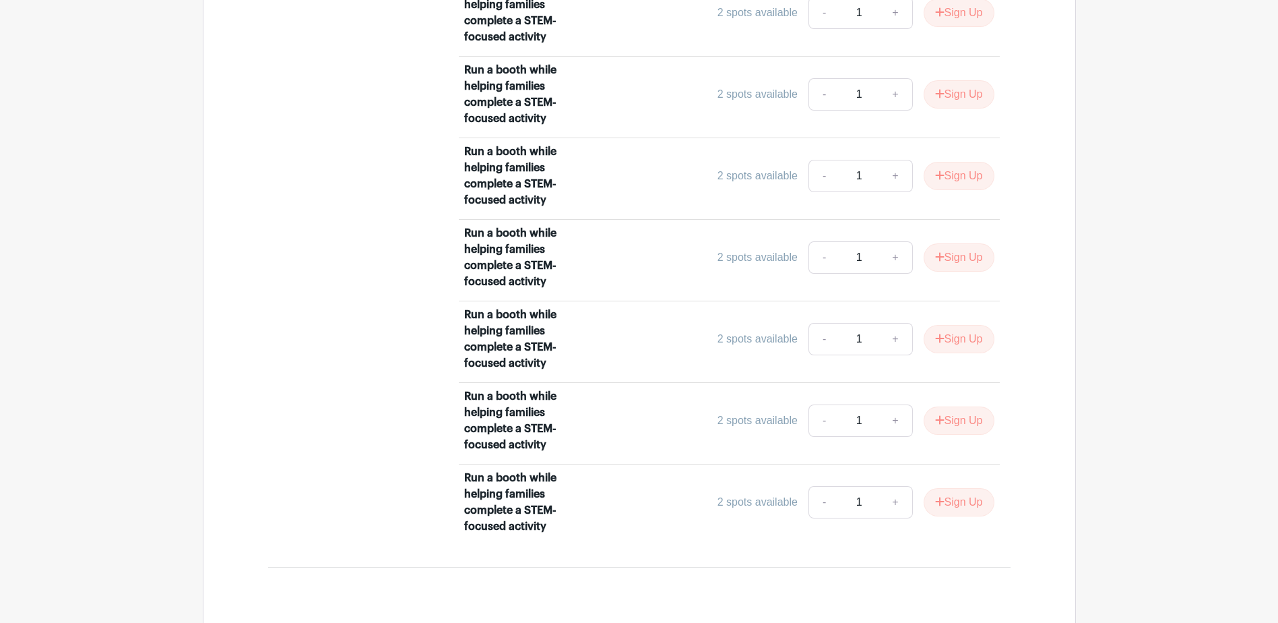
scroll to position [2919, 0]
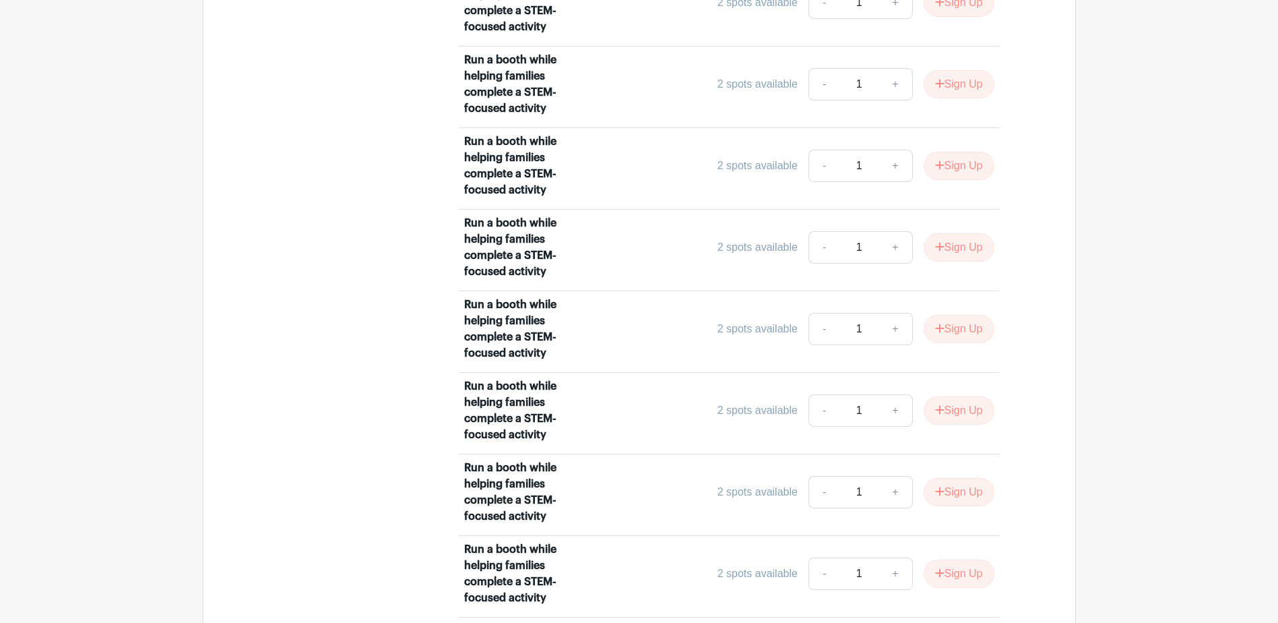
scroll to position [57, 0]
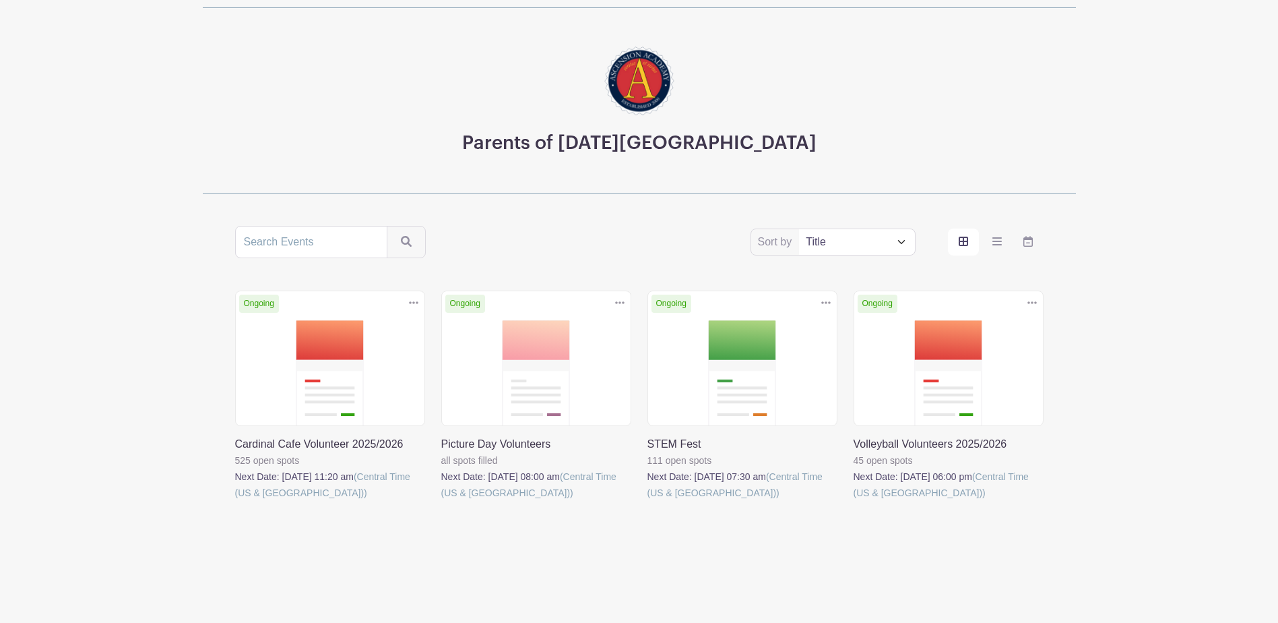
click at [441, 501] on link at bounding box center [441, 501] width 0 height 0
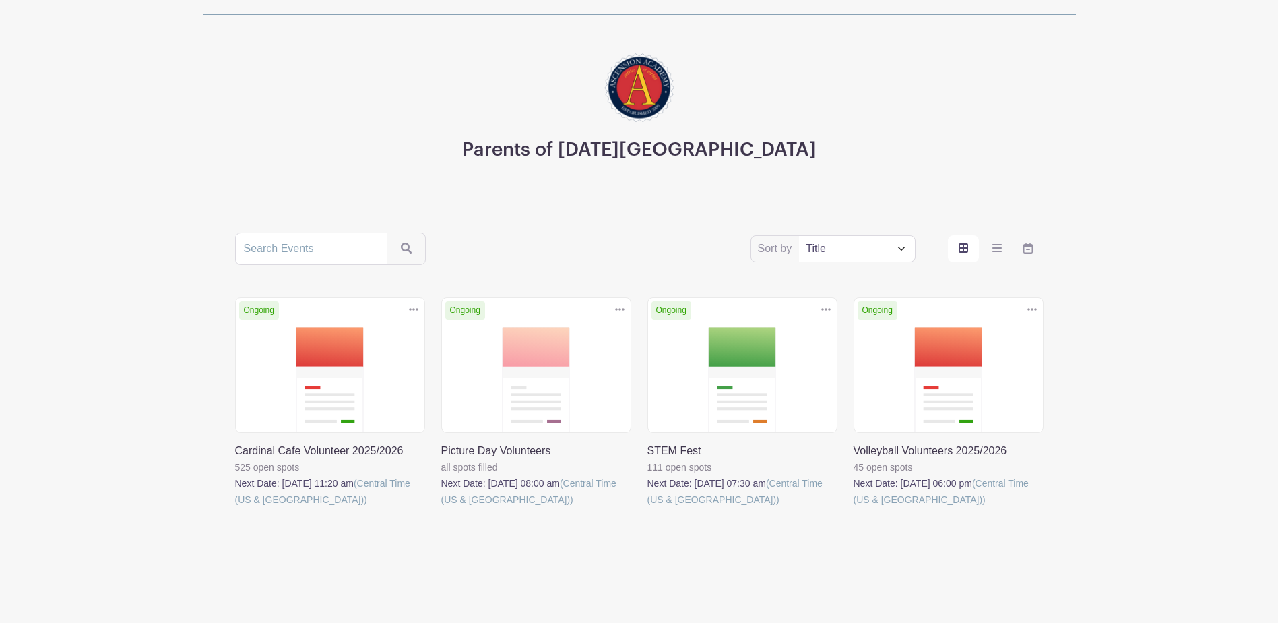
scroll to position [57, 0]
